Goal: Navigation & Orientation: Find specific page/section

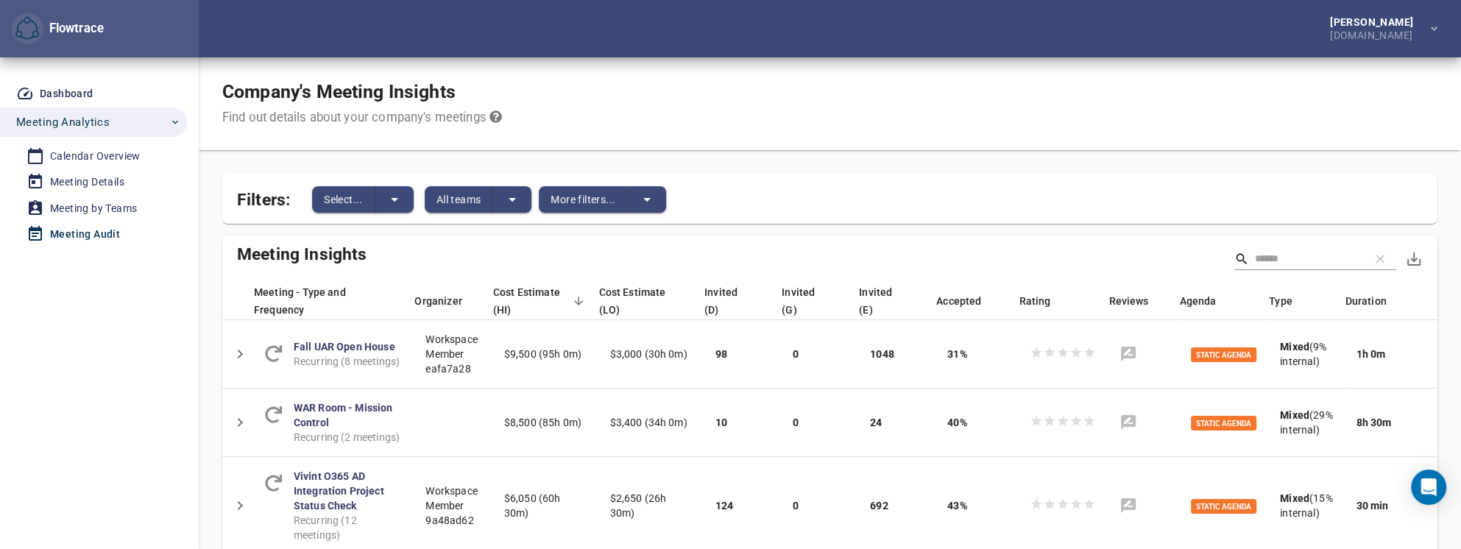
drag, startPoint x: 150, startPoint y: 484, endPoint x: 202, endPoint y: 475, distance: 53.1
click at [150, 484] on div "Dashboard Meeting Analytics Calendar Overview Meeting Details Meeting by Teams …" at bounding box center [99, 303] width 199 height 492
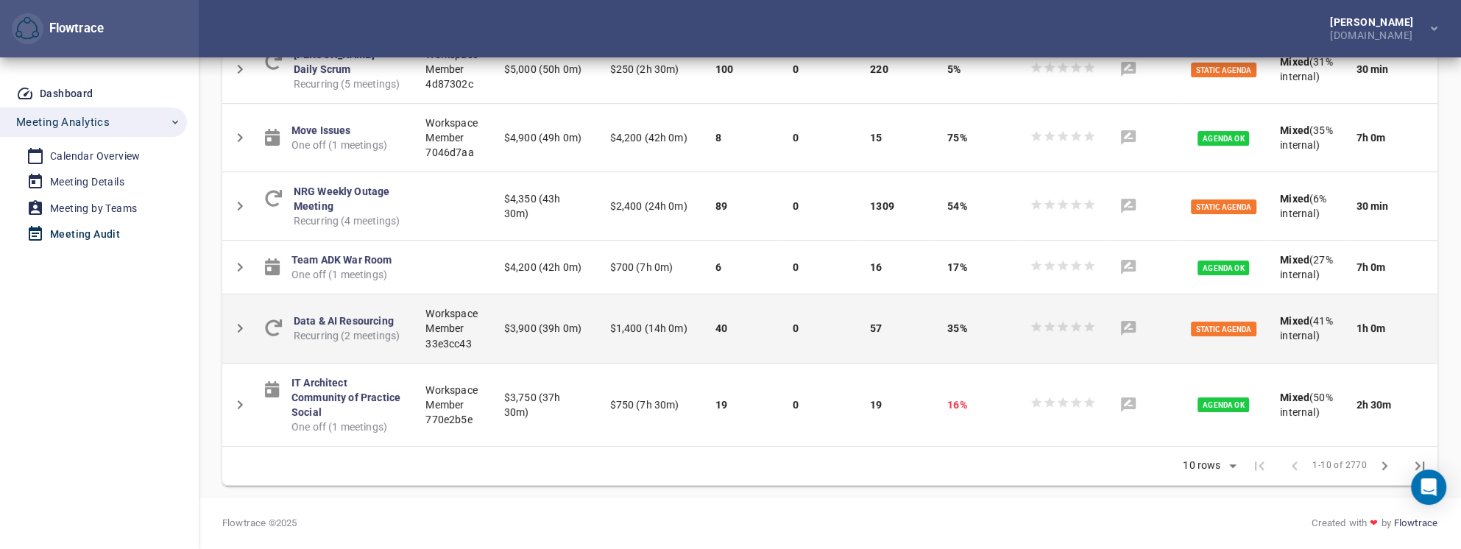
scroll to position [630, 0]
